Goal: Information Seeking & Learning: Learn about a topic

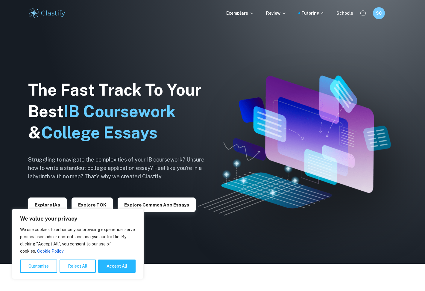
scroll to position [28, 0]
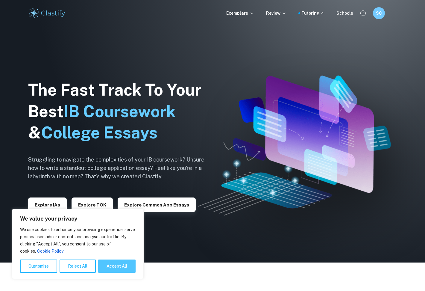
click at [114, 263] on button "Accept All" at bounding box center [116, 265] width 37 height 13
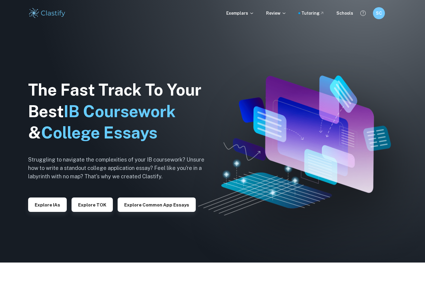
checkbox input "true"
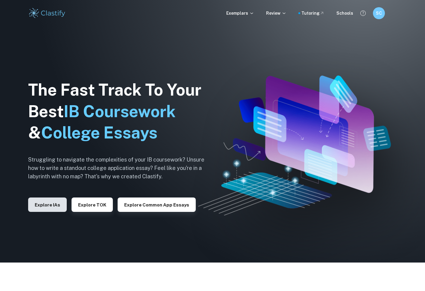
click at [51, 206] on button "Explore IAs" at bounding box center [47, 204] width 39 height 14
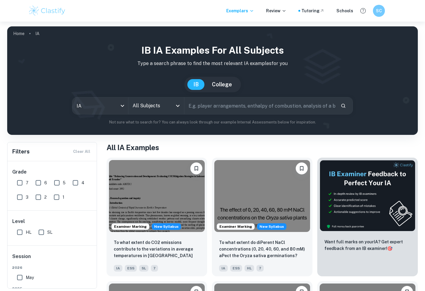
click at [178, 106] on icon "Open" at bounding box center [178, 106] width 4 height 2
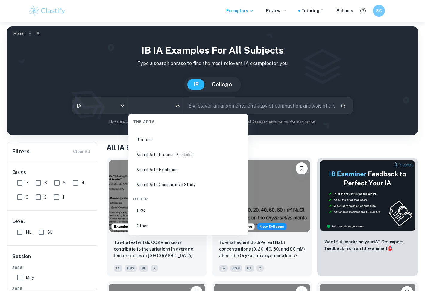
scroll to position [2, 0]
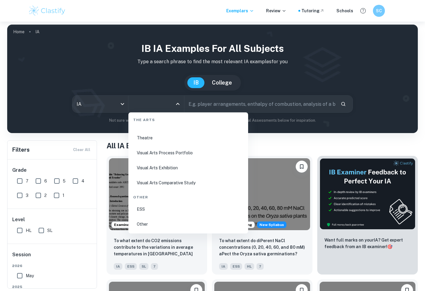
click at [139, 209] on li "ESS" at bounding box center [188, 209] width 115 height 14
type input "ESS"
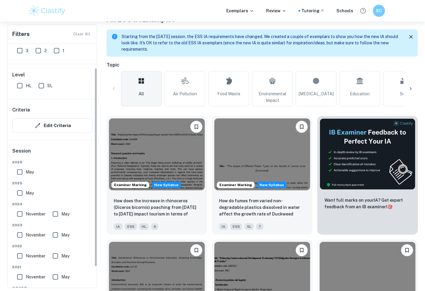
scroll to position [30, 0]
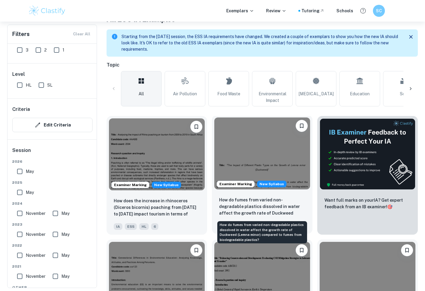
click at [265, 203] on p "How do fumes from varied non-degradable plastics dissolved in water affect the …" at bounding box center [262, 206] width 86 height 20
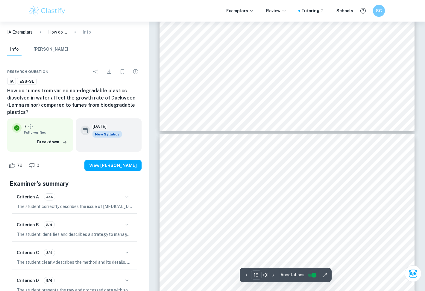
scroll to position [5928, 0]
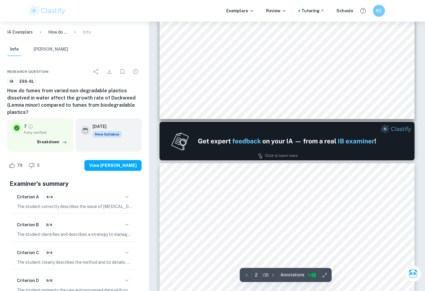
type input "1"
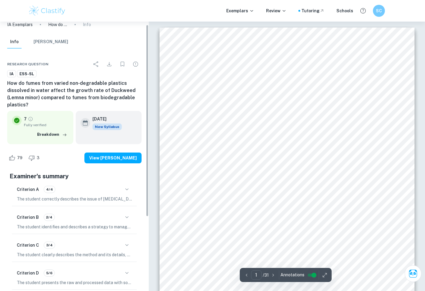
scroll to position [0, 0]
